Goal: Task Accomplishment & Management: Manage account settings

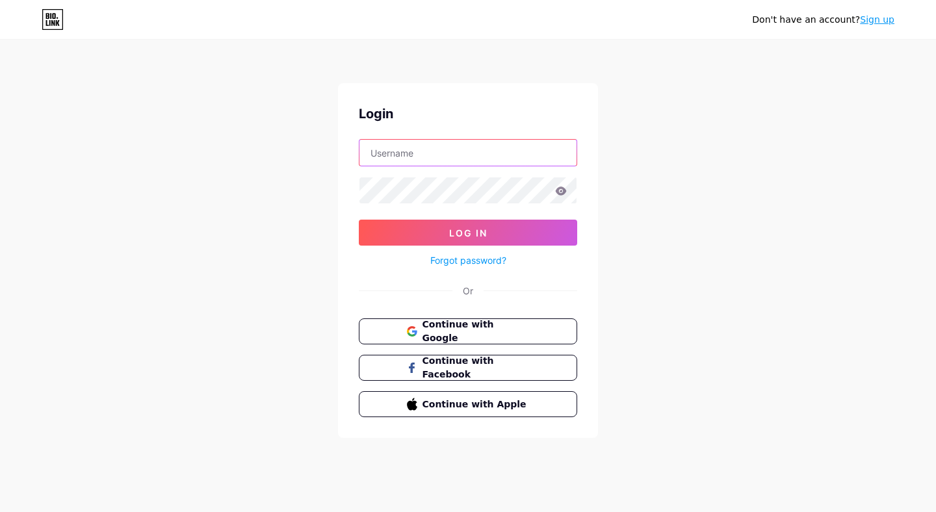
click at [434, 153] on input "text" at bounding box center [467, 153] width 217 height 26
click at [359, 220] on button "Log In" at bounding box center [468, 233] width 218 height 26
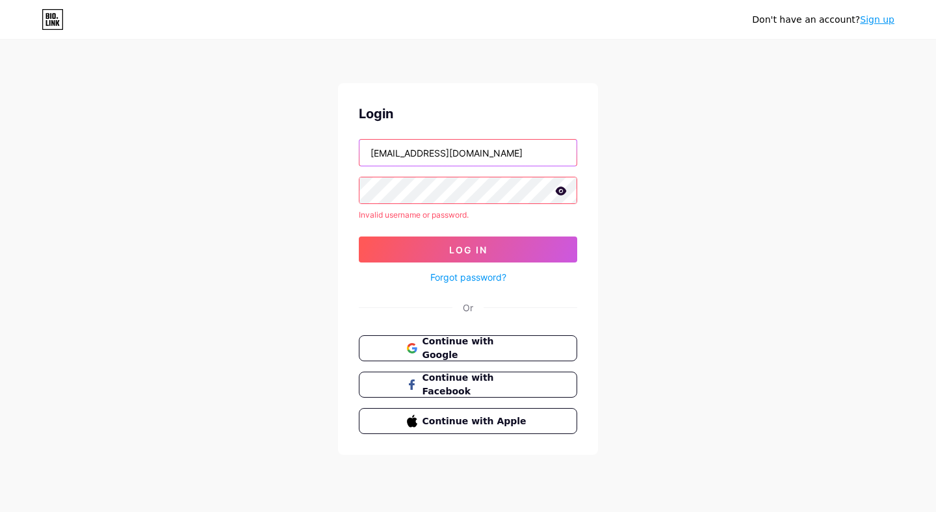
click at [424, 155] on input "[EMAIL_ADDRESS][DOMAIN_NAME]" at bounding box center [467, 153] width 217 height 26
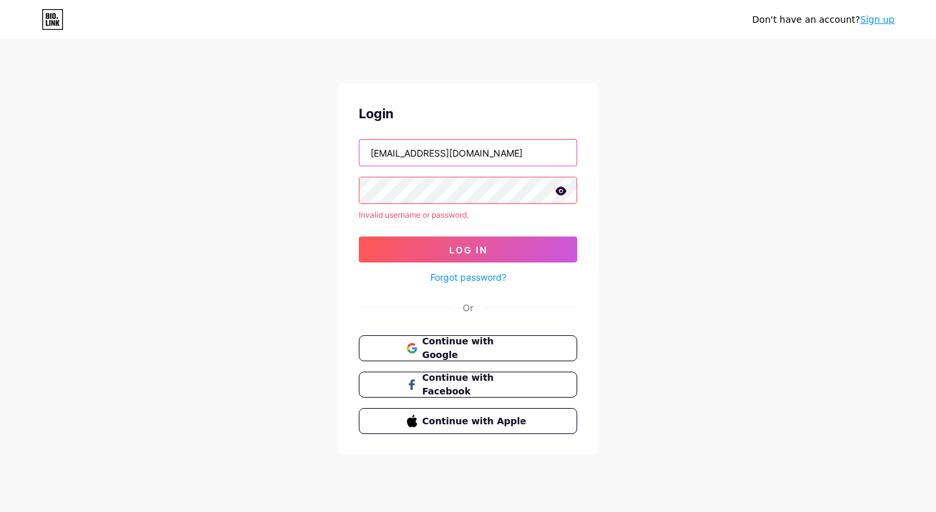
click at [424, 155] on input "[EMAIL_ADDRESS][DOMAIN_NAME]" at bounding box center [467, 153] width 217 height 26
type input "[EMAIL_ADDRESS][DOMAIN_NAME]"
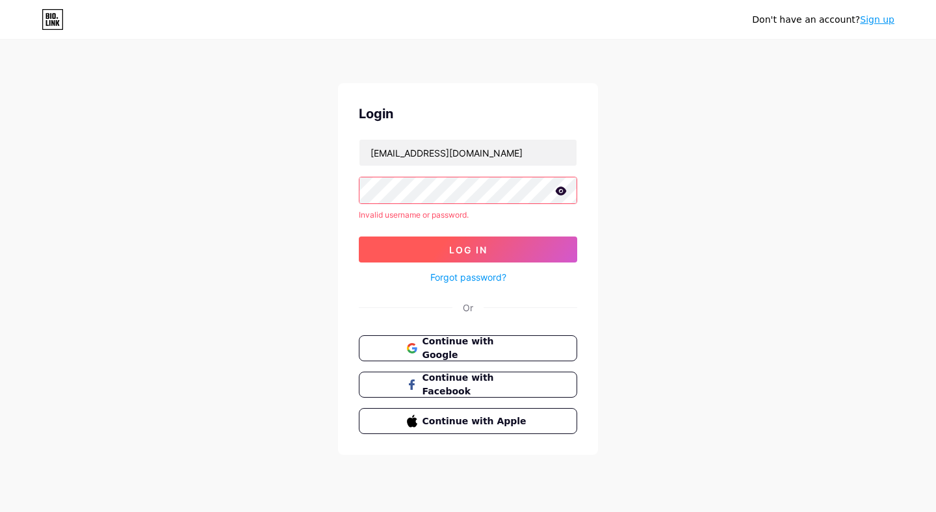
click at [452, 242] on button "Log In" at bounding box center [468, 250] width 218 height 26
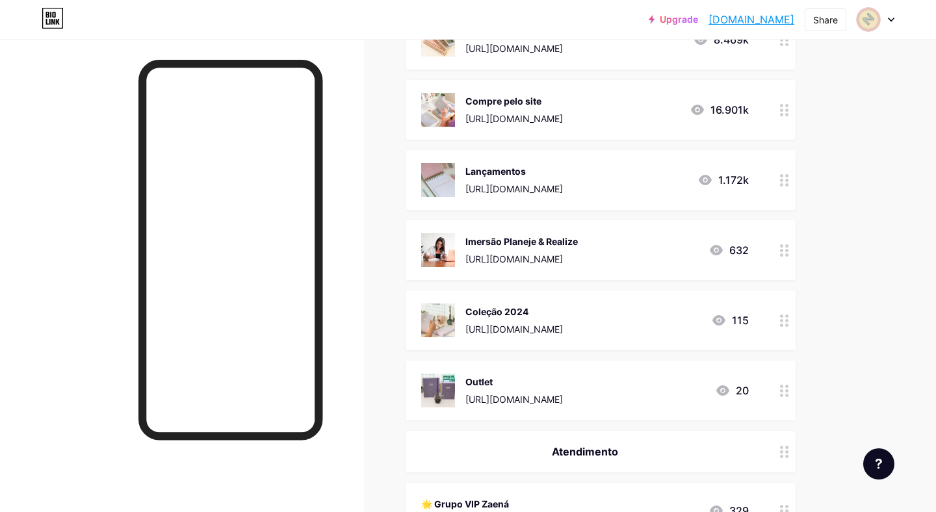
scroll to position [964, 0]
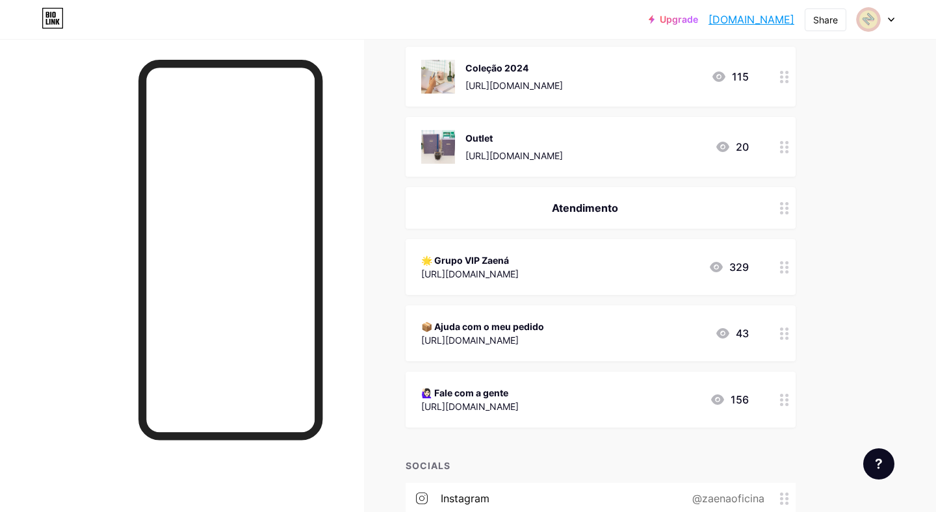
click at [519, 279] on div "[URL][DOMAIN_NAME]" at bounding box center [469, 274] width 97 height 14
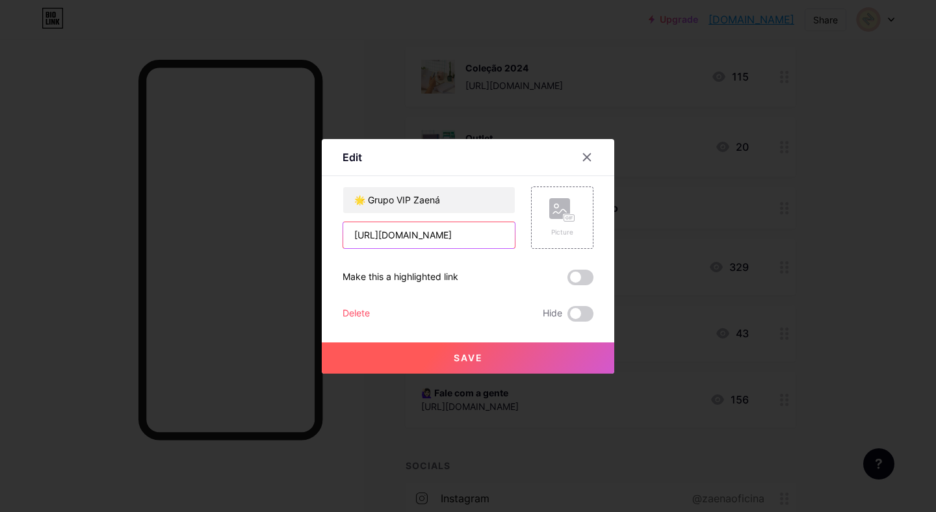
click at [469, 239] on input "[URL][DOMAIN_NAME]" at bounding box center [429, 235] width 172 height 26
click at [457, 237] on input "[URL][DOMAIN_NAME]" at bounding box center [429, 235] width 172 height 26
paste input "DvXBSce3buM8ANSTcisMoF"
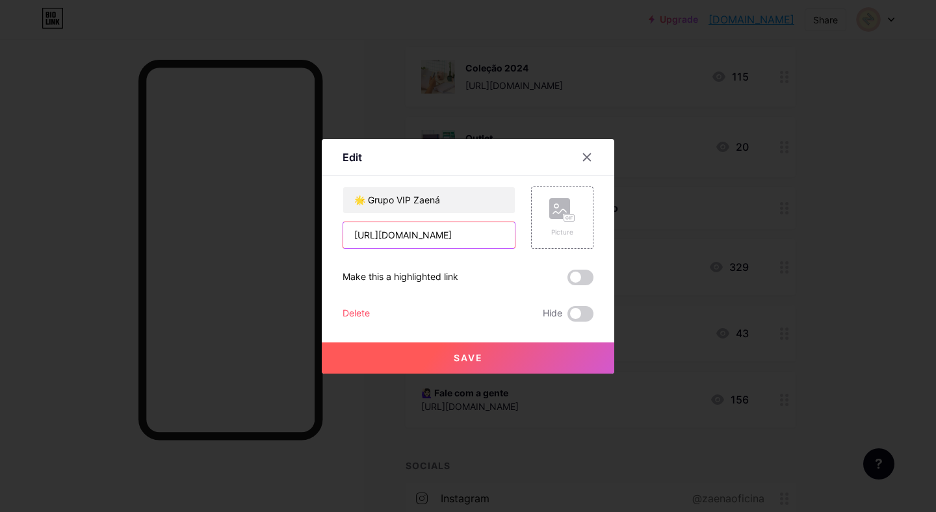
scroll to position [0, 94]
type input "[URL][DOMAIN_NAME]"
click at [478, 350] on button "Save" at bounding box center [468, 357] width 292 height 31
